Goal: Find specific page/section: Find specific page/section

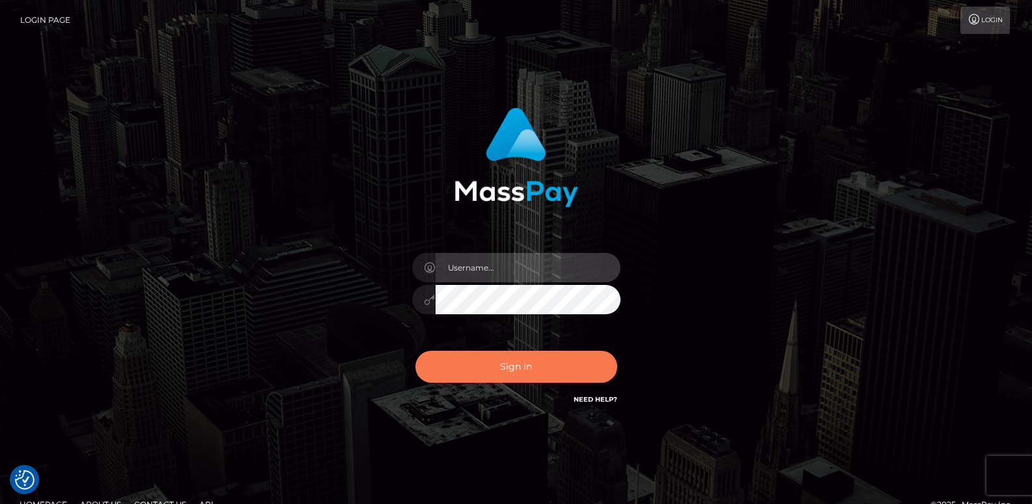
type input "ts2.es"
click at [494, 365] on button "Sign in" at bounding box center [517, 366] width 202 height 32
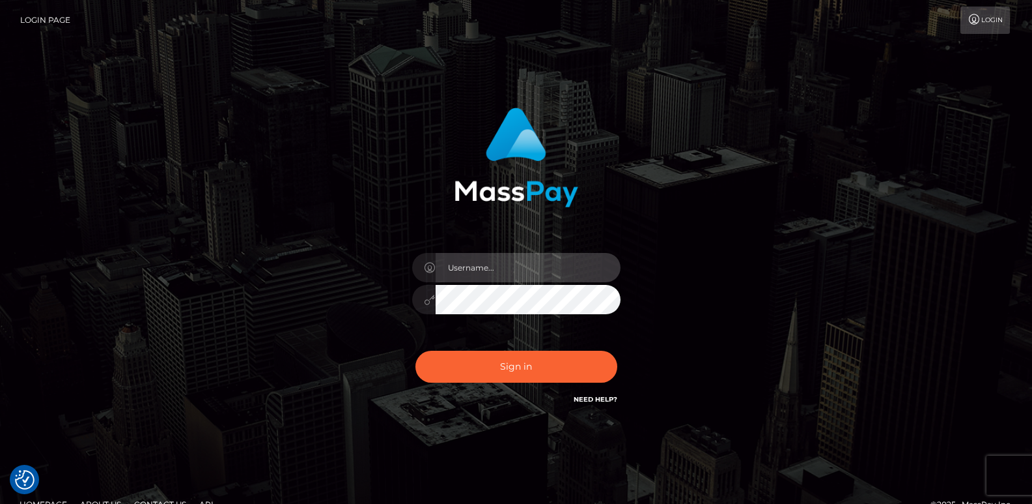
type input "ts2.es"
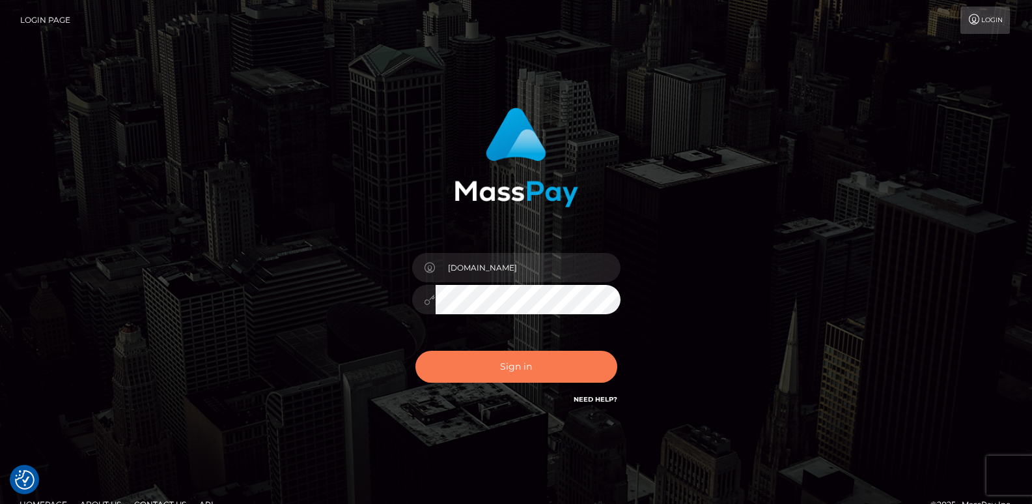
click at [494, 365] on button "Sign in" at bounding box center [517, 366] width 202 height 32
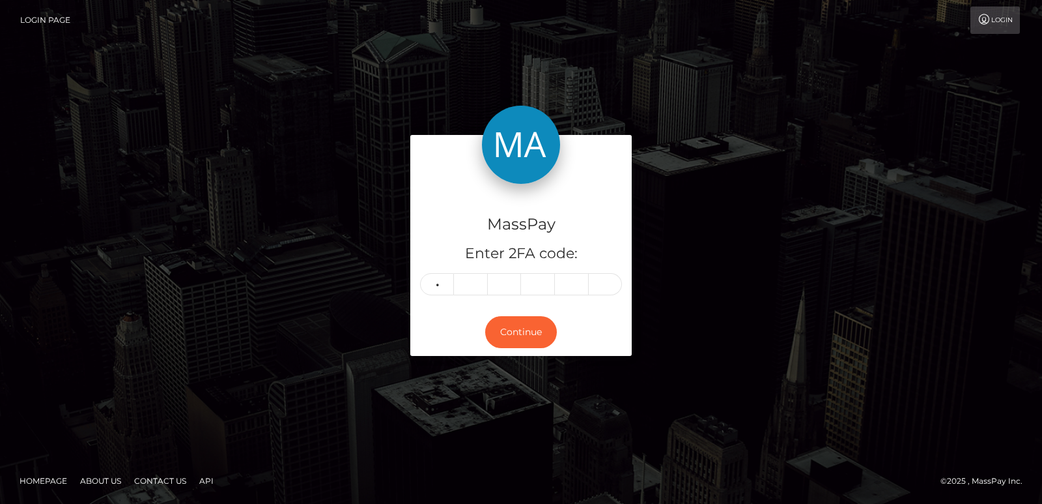
type input "3"
type input "2"
type input "9"
type input "2"
type input "3"
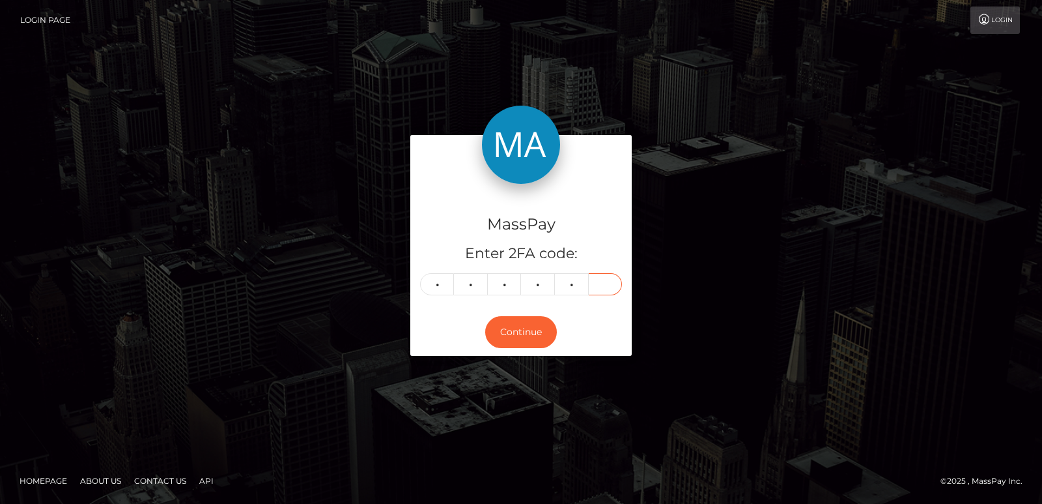
type input "7"
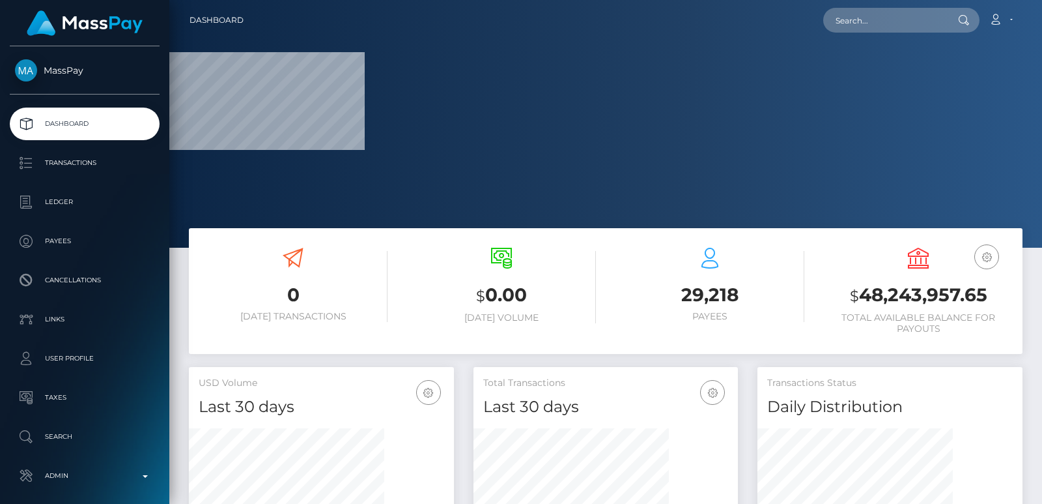
scroll to position [231, 264]
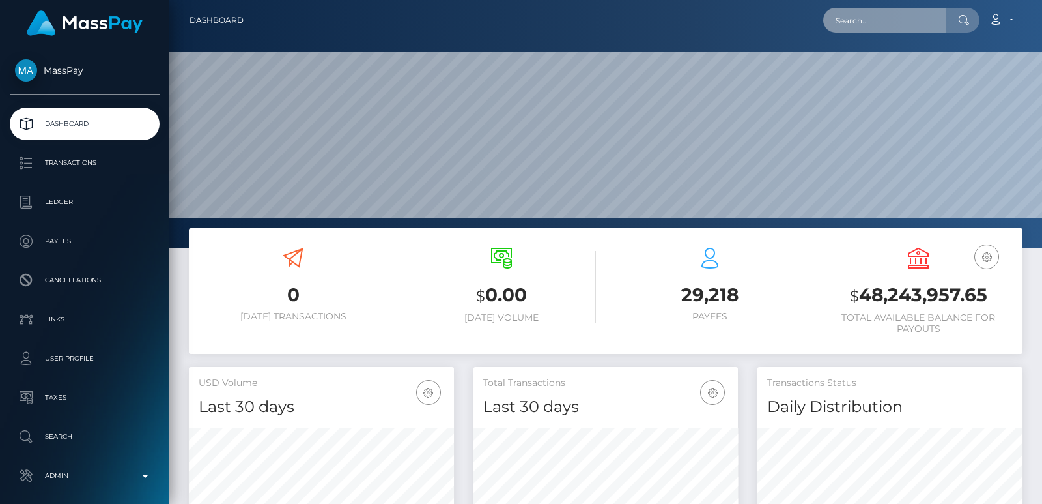
click at [860, 14] on input "text" at bounding box center [884, 20] width 122 height 25
paste input "sandygoelbiz@gmail.com"
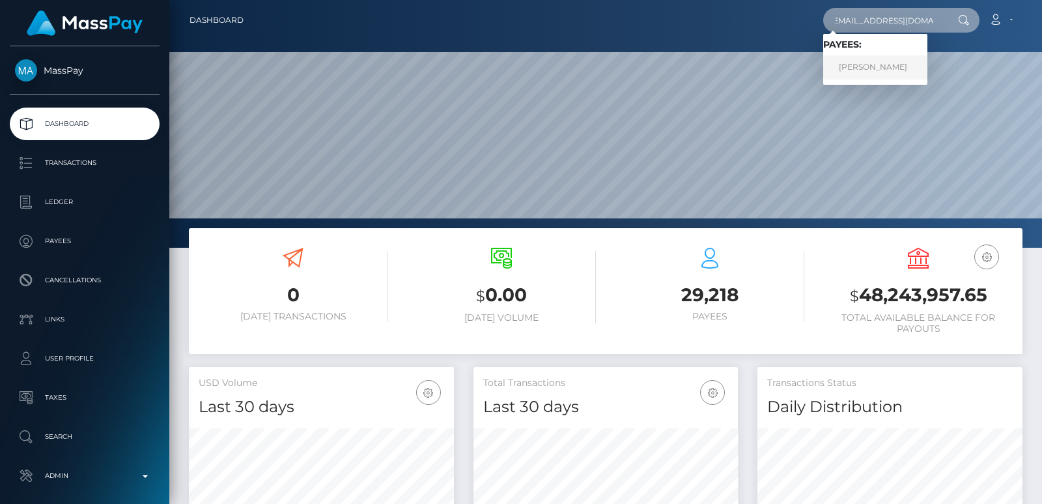
type input "sandygoelbiz@gmail.com"
click at [879, 66] on link "Sandeep Goel" at bounding box center [875, 67] width 104 height 24
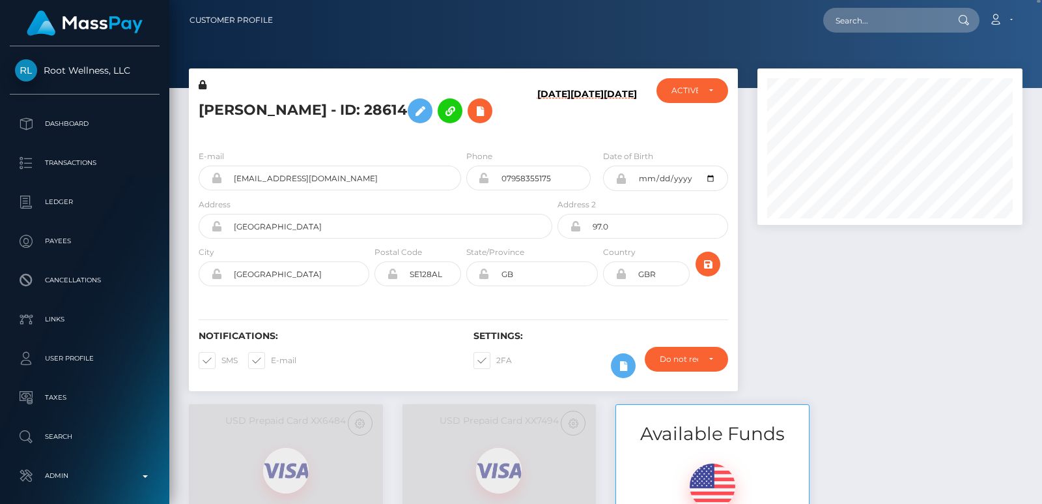
click at [220, 107] on h5 "[PERSON_NAME] - ID: 28614" at bounding box center [372, 111] width 347 height 38
copy h5 "Sandeep"
